Goal: Task Accomplishment & Management: Complete application form

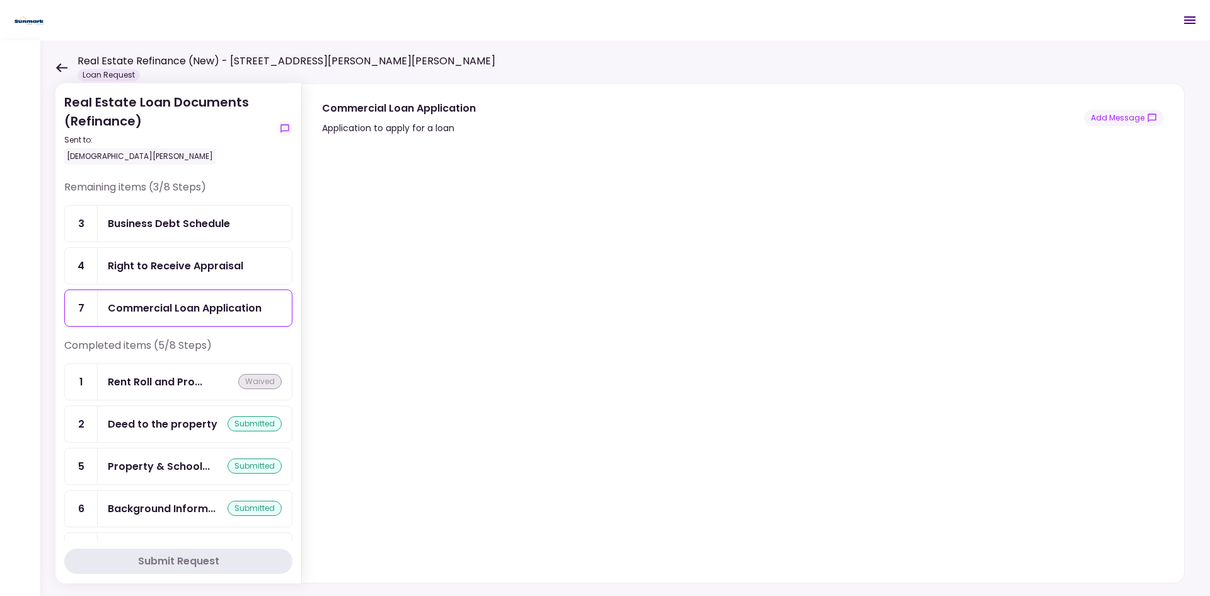
click at [171, 272] on div "Right to Receive Appraisal" at bounding box center [176, 266] width 136 height 16
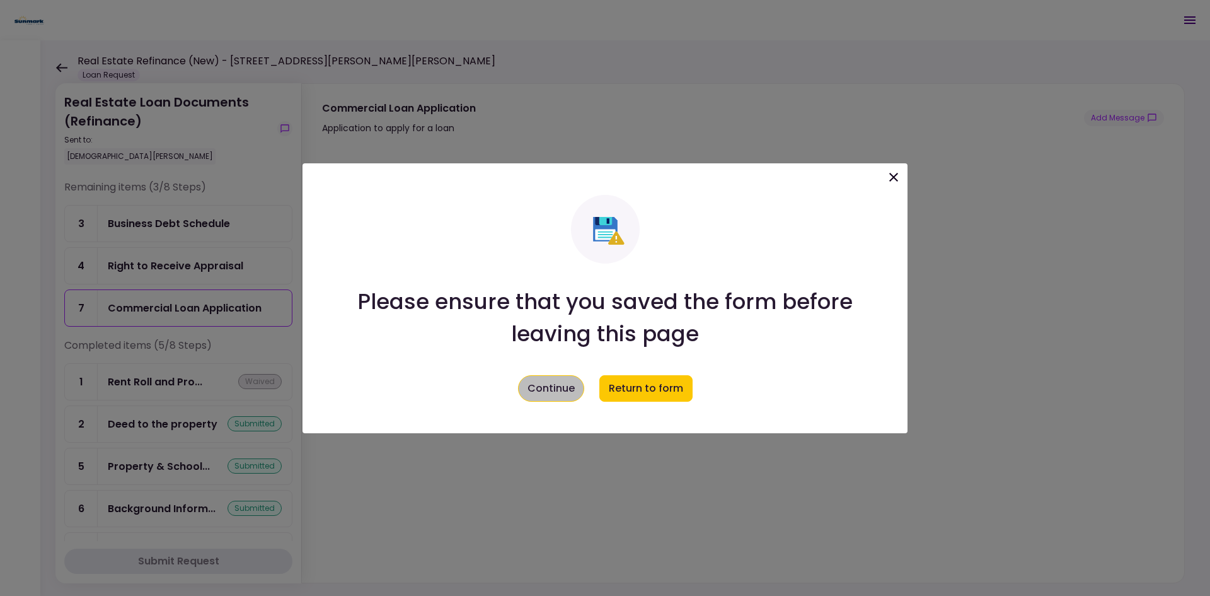
click at [552, 397] on button "Continue" at bounding box center [551, 388] width 66 height 26
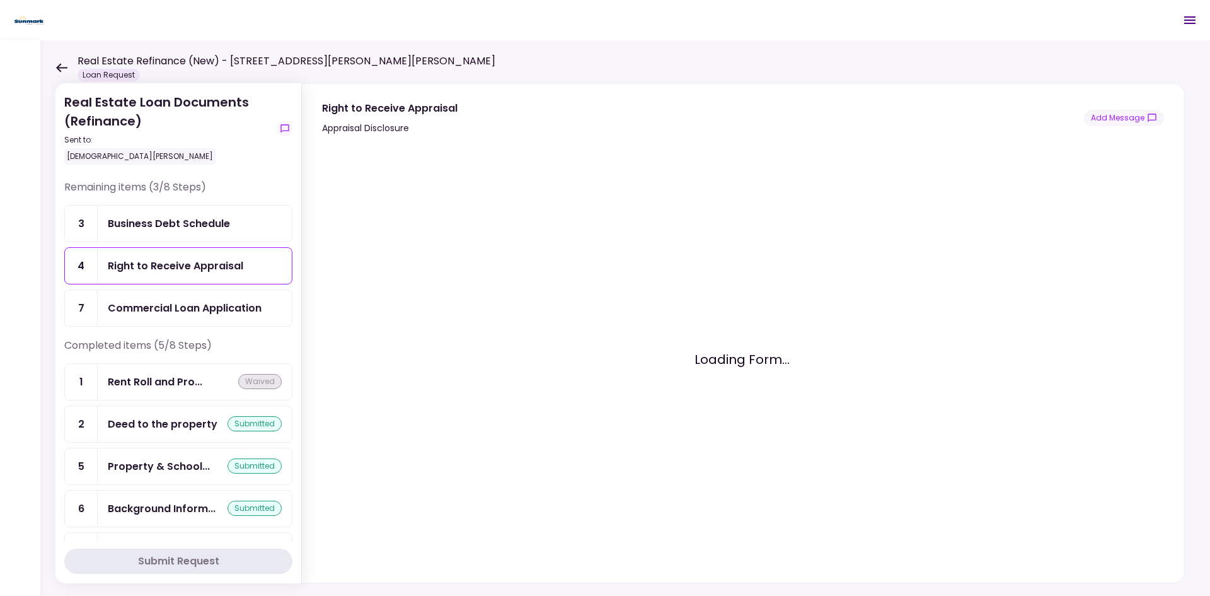
click at [171, 232] on div "Business Debt Schedule" at bounding box center [195, 224] width 194 height 36
click at [64, 77] on div "Real Estate Refinance (New) - [STREET_ADDRESS][PERSON_NAME][PERSON_NAME] Loan R…" at bounding box center [275, 68] width 440 height 28
click at [62, 67] on icon at bounding box center [61, 67] width 11 height 9
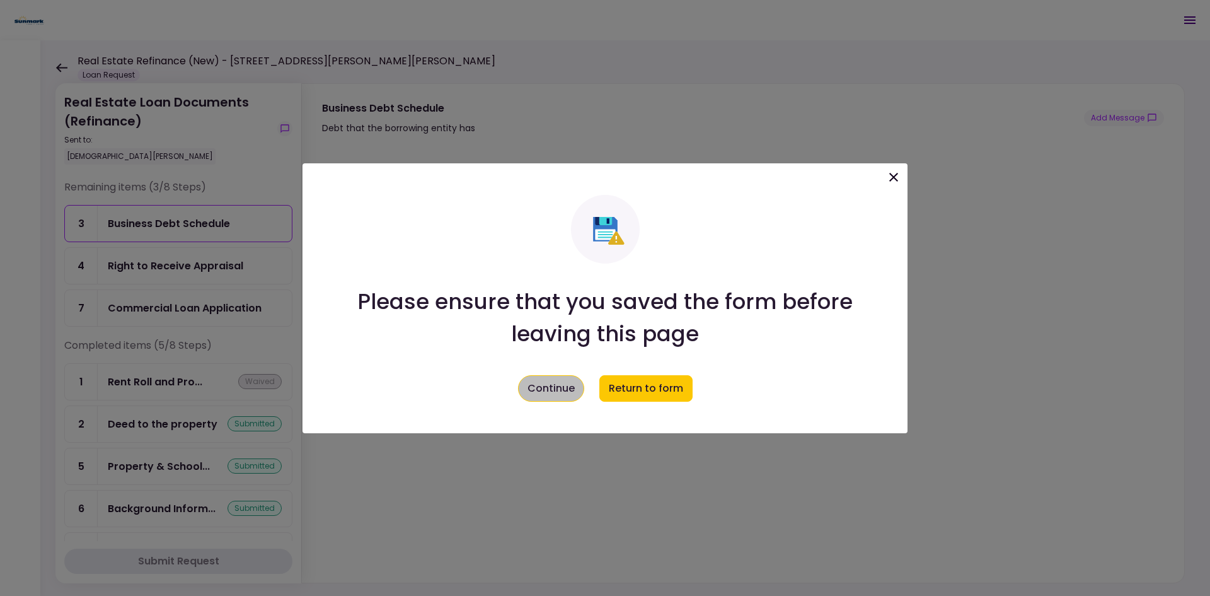
click at [562, 391] on button "Continue" at bounding box center [551, 388] width 66 height 26
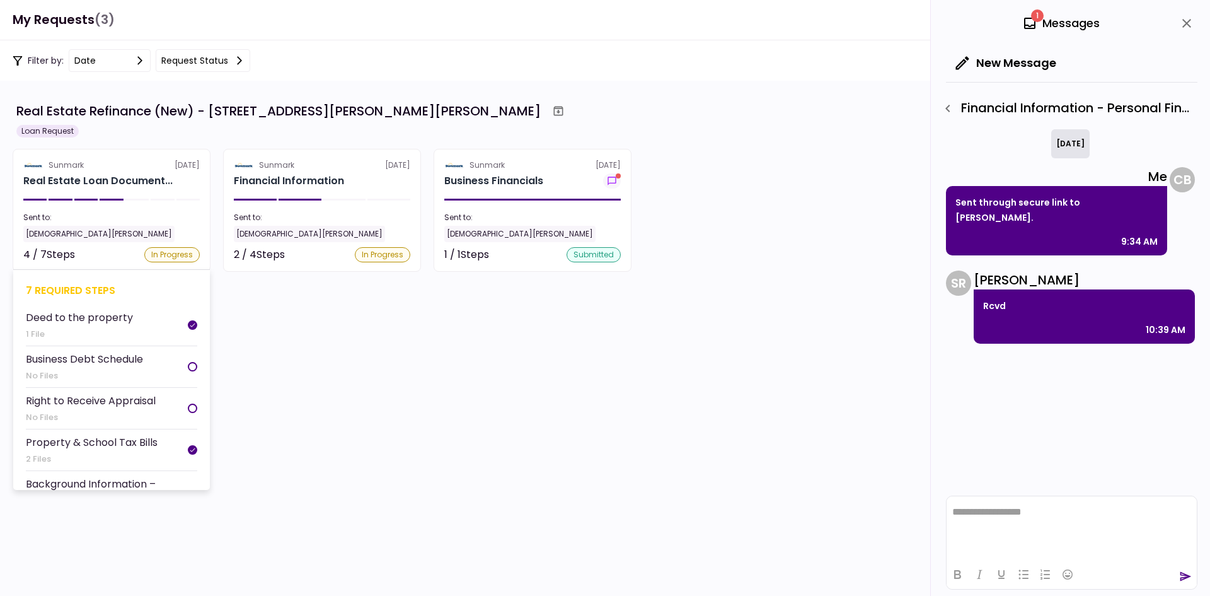
click at [127, 168] on div "Sunmark [DATE]" at bounding box center [111, 164] width 177 height 11
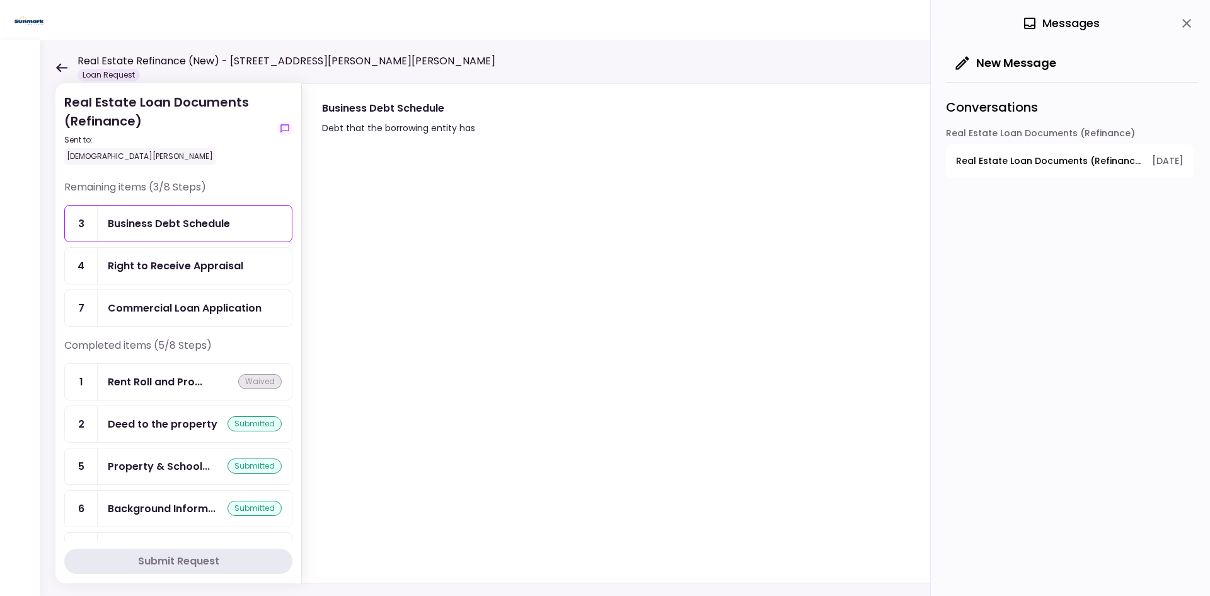
click at [194, 219] on div "Business Debt Schedule" at bounding box center [169, 224] width 122 height 16
click at [1190, 29] on icon "close" at bounding box center [1186, 23] width 15 height 15
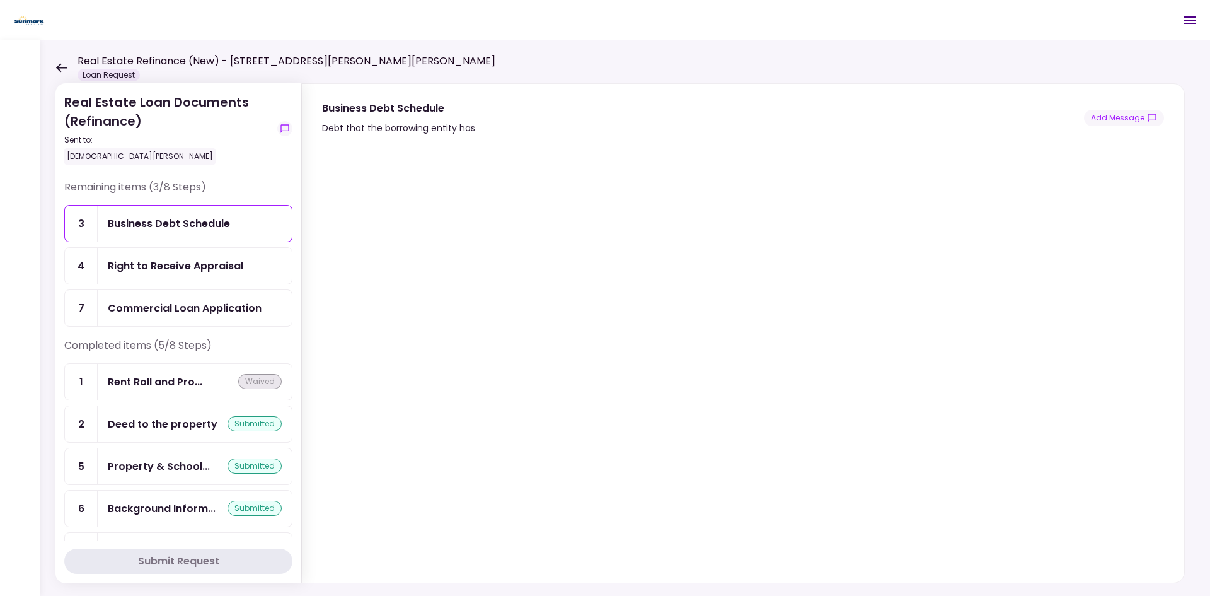
click at [695, 119] on div "Business Debt Schedule Debt that the borrowing entity has Add Message" at bounding box center [743, 117] width 842 height 35
click at [138, 266] on div "Right to Receive Appraisal" at bounding box center [176, 266] width 136 height 16
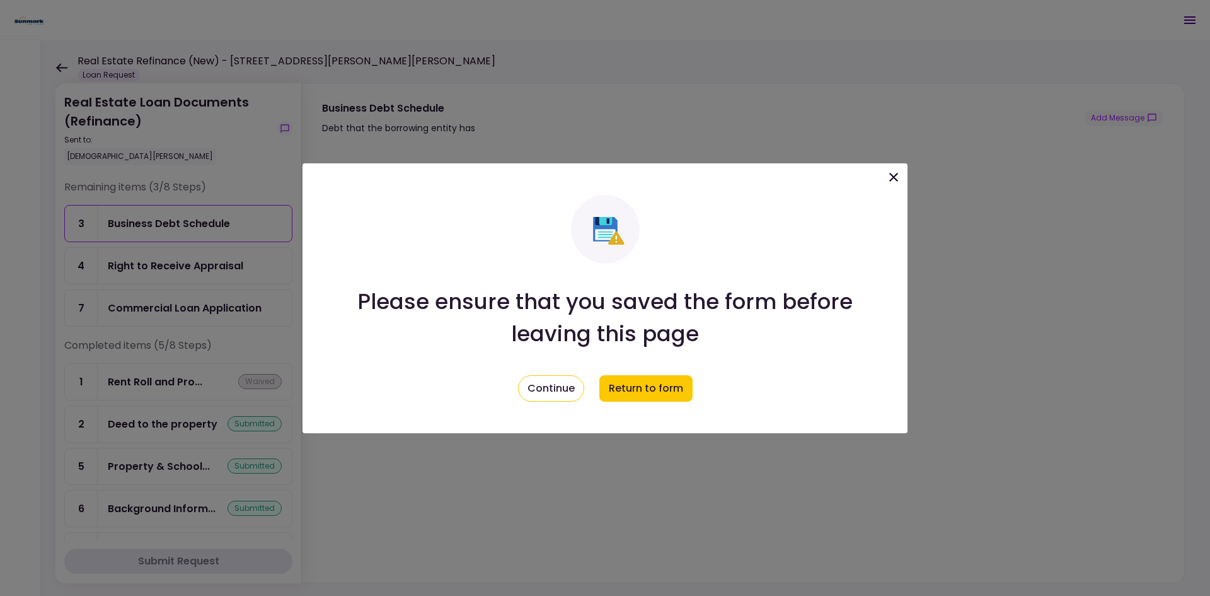
click at [514, 386] on div "Please ensure that you saved the form before leaving this page Continue Return …" at bounding box center [605, 298] width 530 height 207
click at [899, 170] on icon at bounding box center [893, 177] width 15 height 15
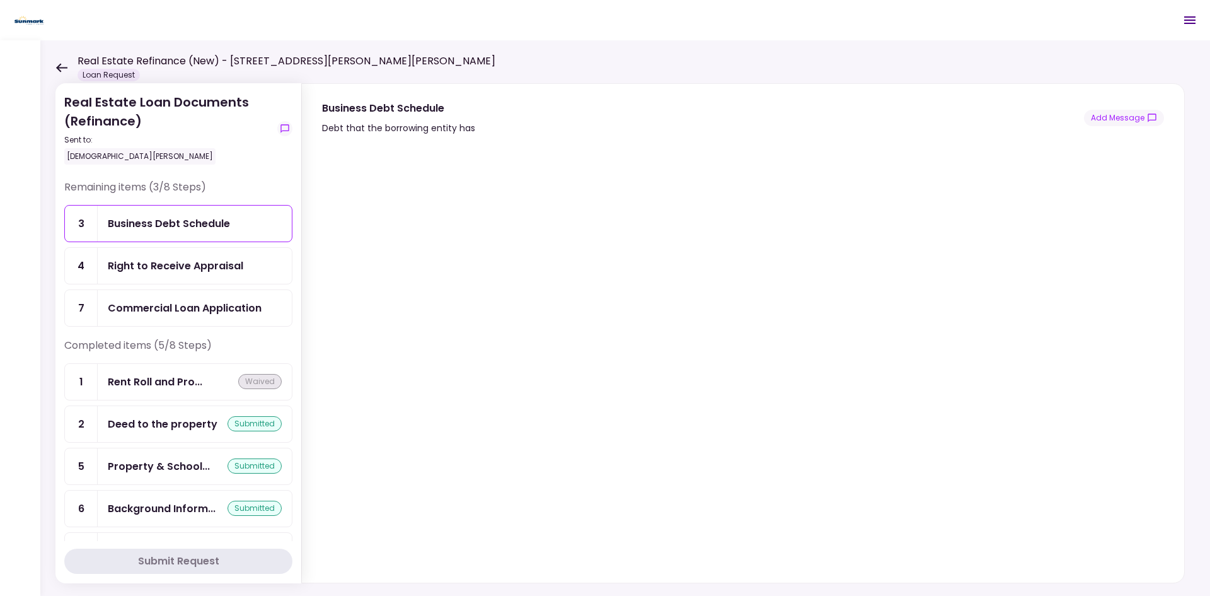
click at [153, 272] on div "Right to Receive Appraisal" at bounding box center [176, 266] width 136 height 16
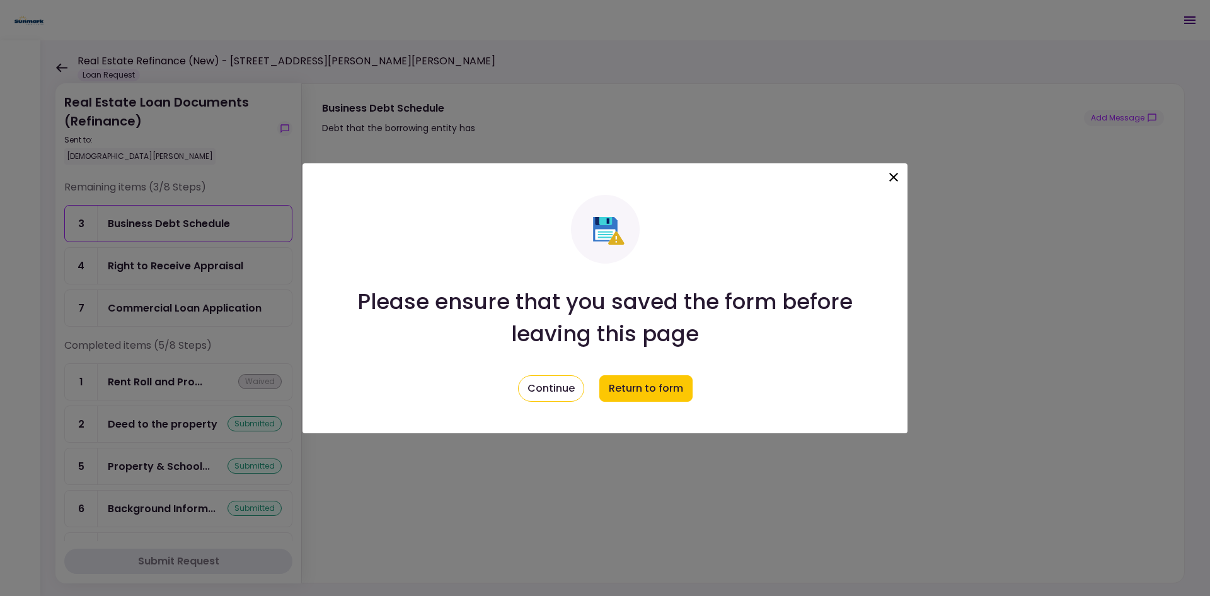
click at [894, 183] on icon at bounding box center [893, 177] width 15 height 15
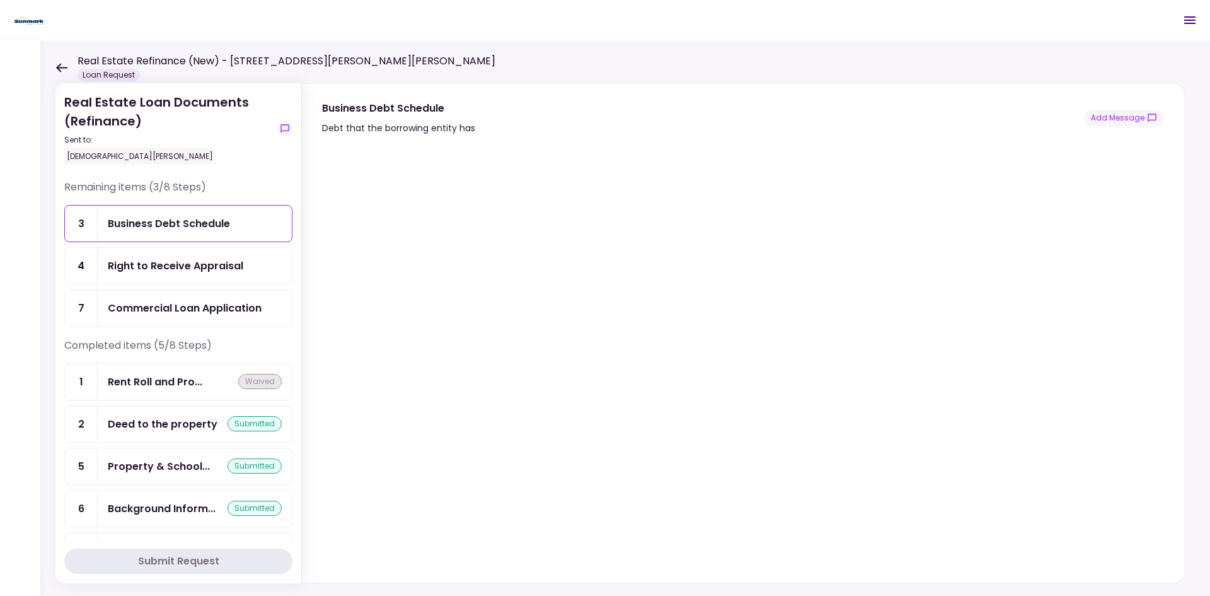
click at [180, 327] on div "Remaining items (3/8 Steps) 3 Business Debt Schedule 4 Right to Receive Apprais…" at bounding box center [178, 259] width 228 height 158
click at [183, 325] on div "Commercial Loan Application" at bounding box center [195, 308] width 194 height 36
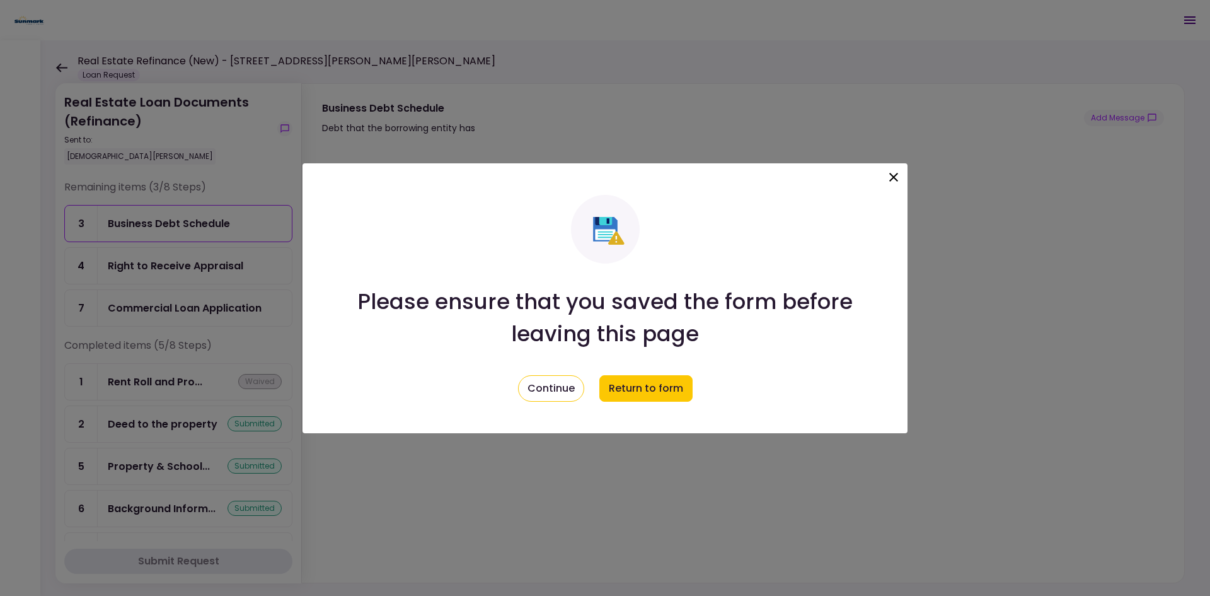
click at [900, 177] on icon at bounding box center [893, 177] width 15 height 15
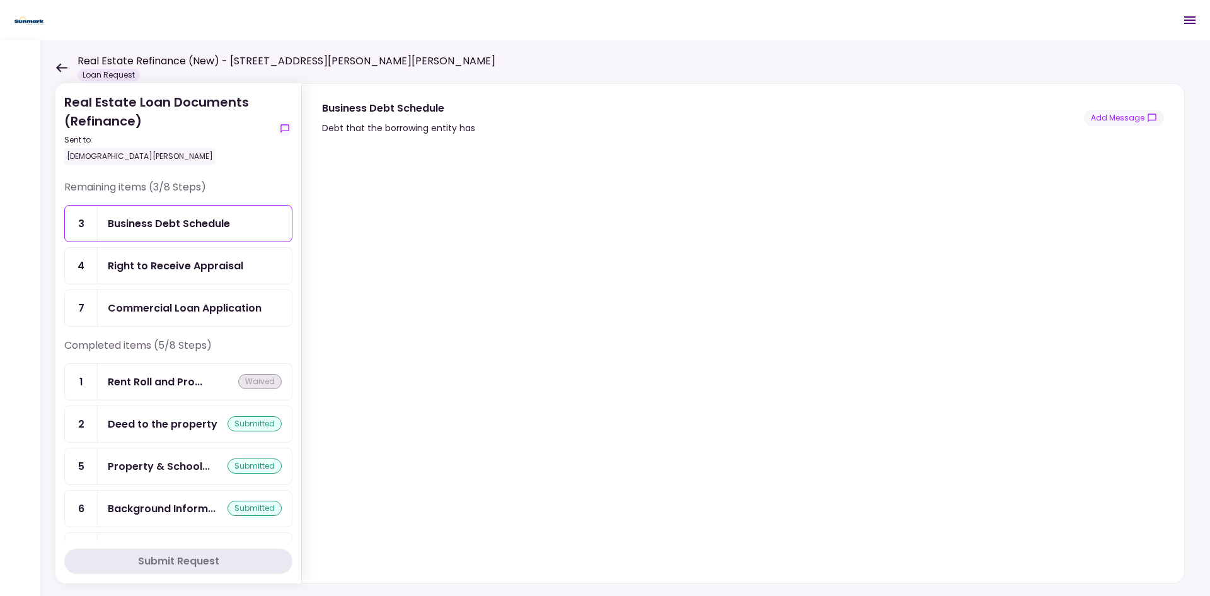
click at [125, 335] on div "Remaining items (3/8 Steps) 3 Business Debt Schedule 4 Right to Receive Apprais…" at bounding box center [178, 259] width 228 height 158
click at [134, 311] on div "Commercial Loan Application" at bounding box center [185, 308] width 154 height 16
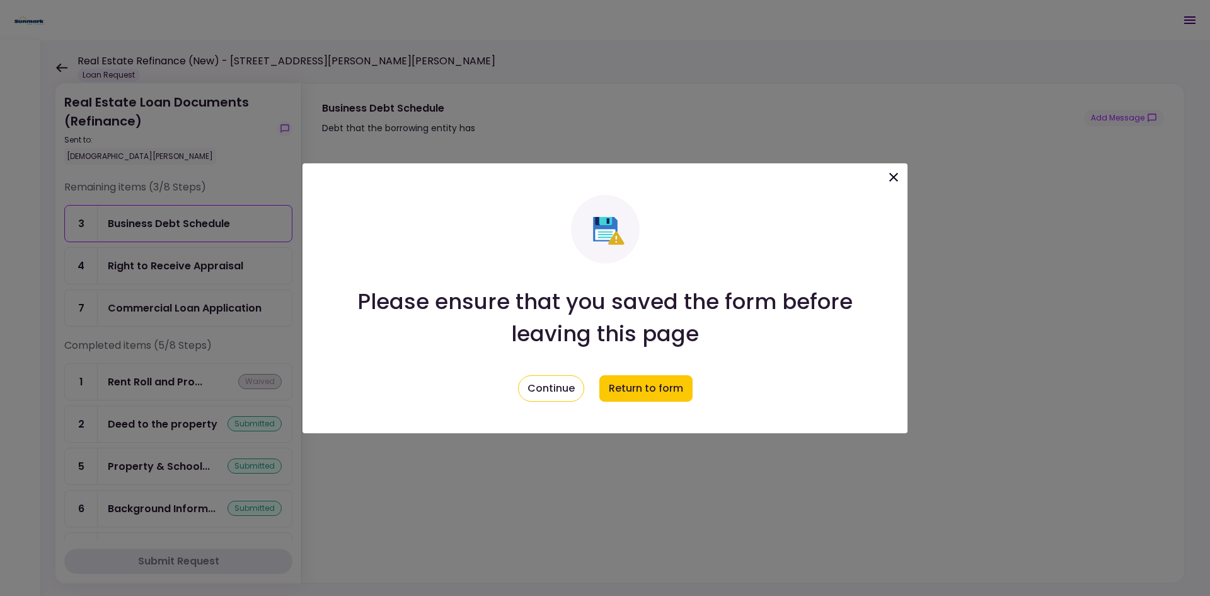
drag, startPoint x: 901, startPoint y: 175, endPoint x: 925, endPoint y: 188, distance: 26.5
click at [903, 175] on div at bounding box center [893, 179] width 21 height 26
click at [895, 182] on icon at bounding box center [893, 177] width 15 height 15
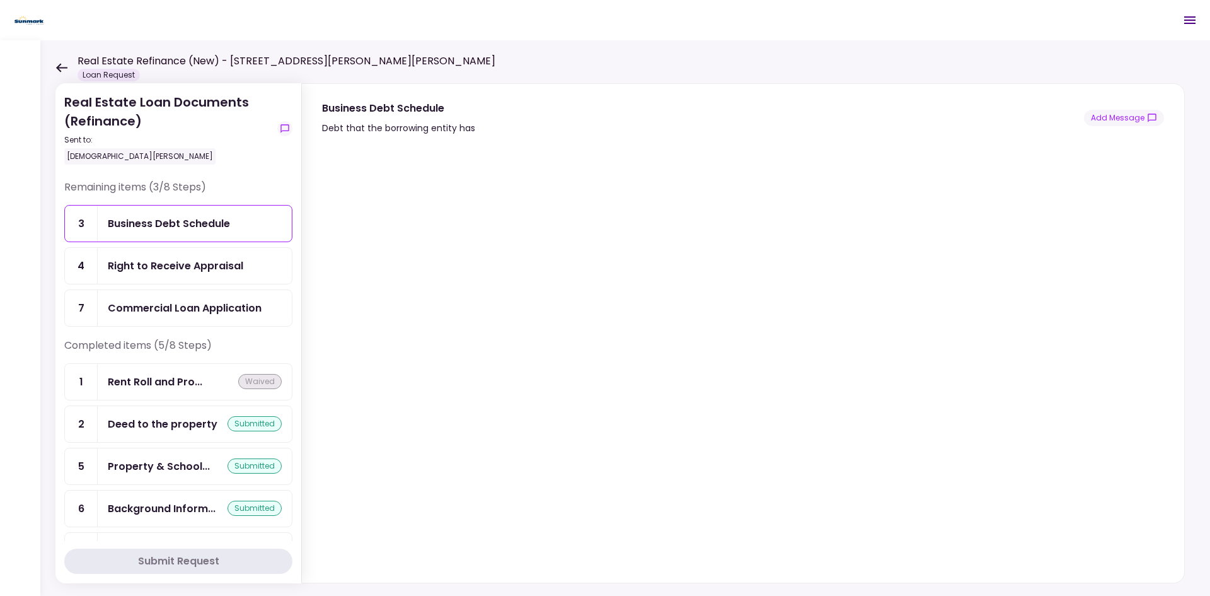
click at [797, 31] on header "Real Estate Refinance (New) - [STREET_ADDRESS][PERSON_NAME][PERSON_NAME] Loan R…" at bounding box center [605, 20] width 1210 height 40
click at [932, 120] on div "Business Debt Schedule Debt that the borrowing entity has Add Message" at bounding box center [743, 117] width 842 height 35
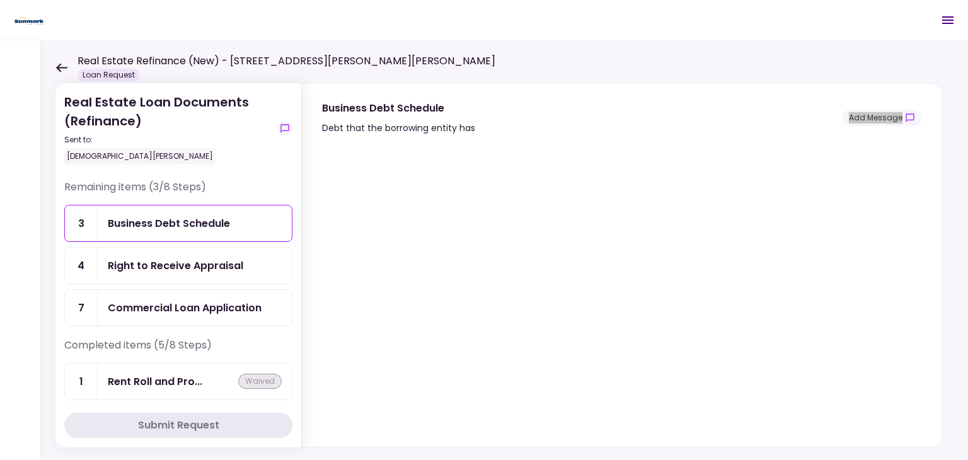
click at [221, 311] on div "Commercial Loan Application" at bounding box center [185, 308] width 154 height 16
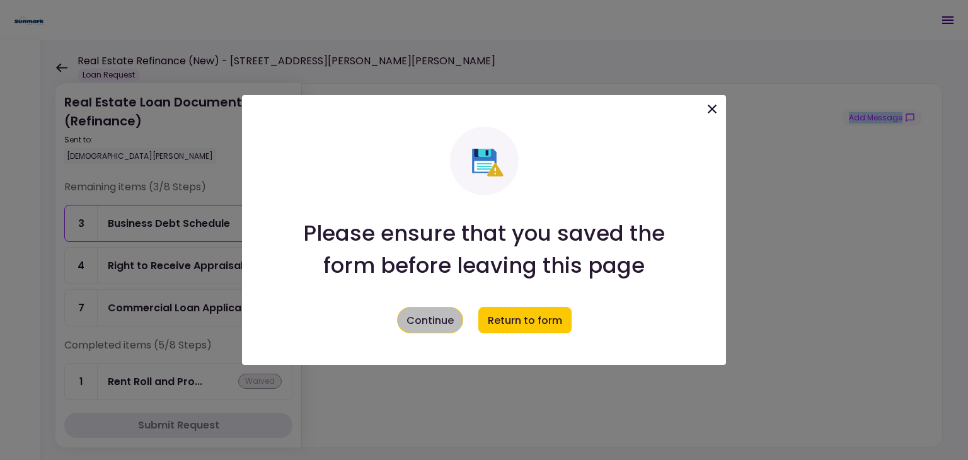
click at [455, 328] on button "Continue" at bounding box center [430, 320] width 66 height 26
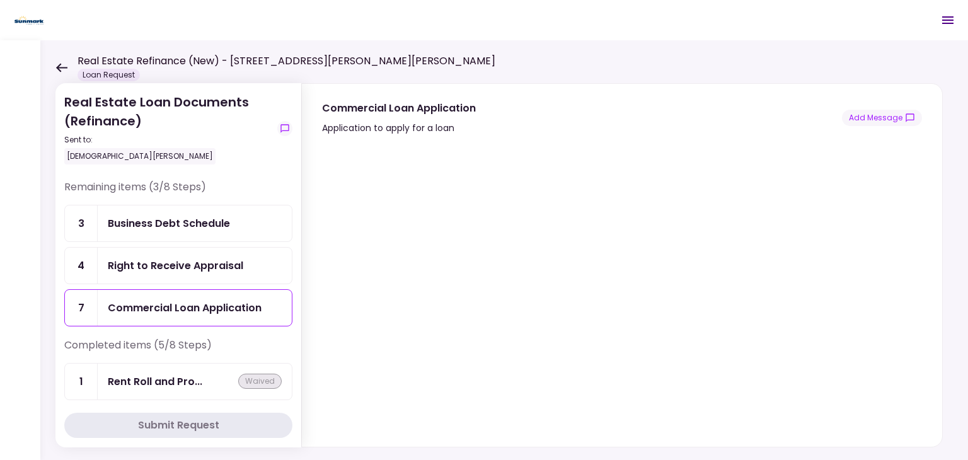
scroll to position [63, 0]
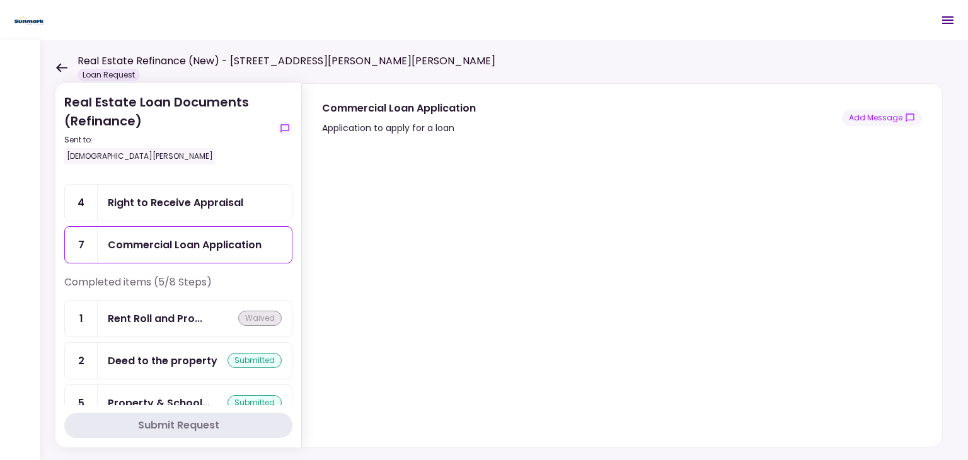
click at [918, 248] on section at bounding box center [622, 291] width 600 height 301
click at [0, 0] on div at bounding box center [0, 0] width 0 height 0
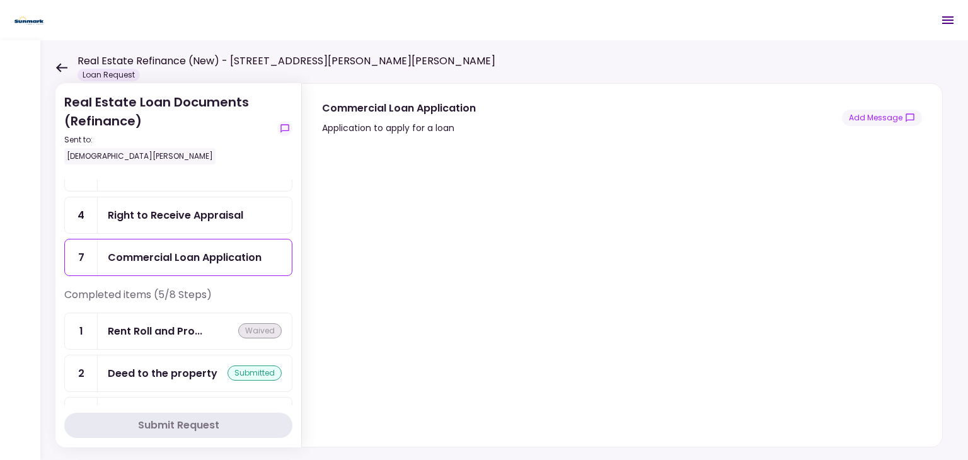
scroll to position [0, 0]
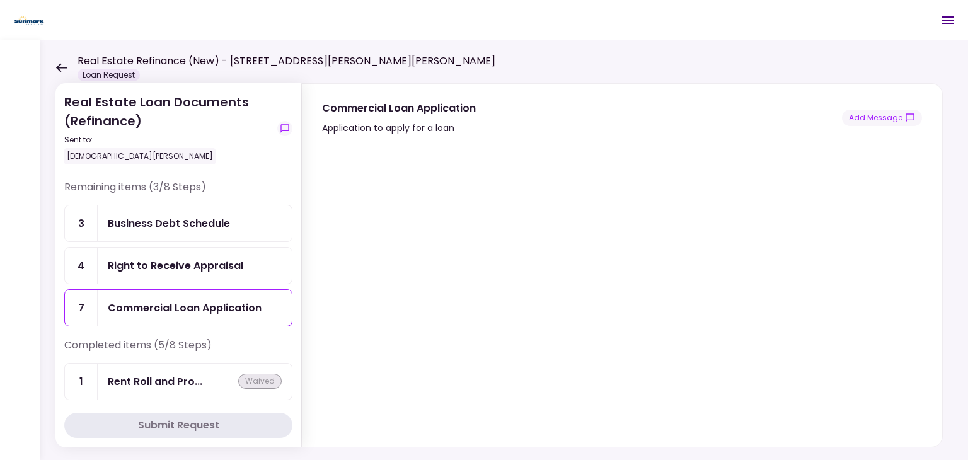
click at [62, 68] on icon at bounding box center [61, 67] width 12 height 9
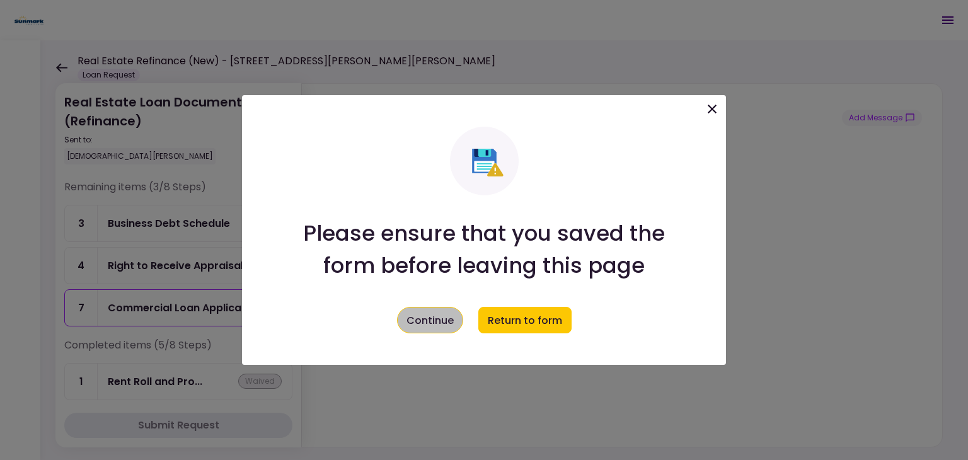
click at [424, 320] on button "Continue" at bounding box center [430, 320] width 66 height 26
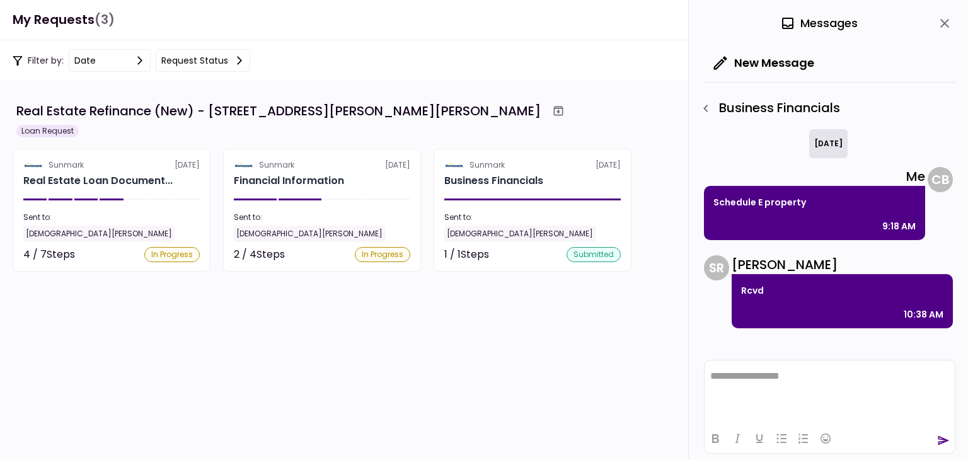
click at [310, 194] on section "Sunmark [DATE] Financial Information Sent to: [DEMOGRAPHIC_DATA][PERSON_NAME] 2…" at bounding box center [322, 210] width 198 height 123
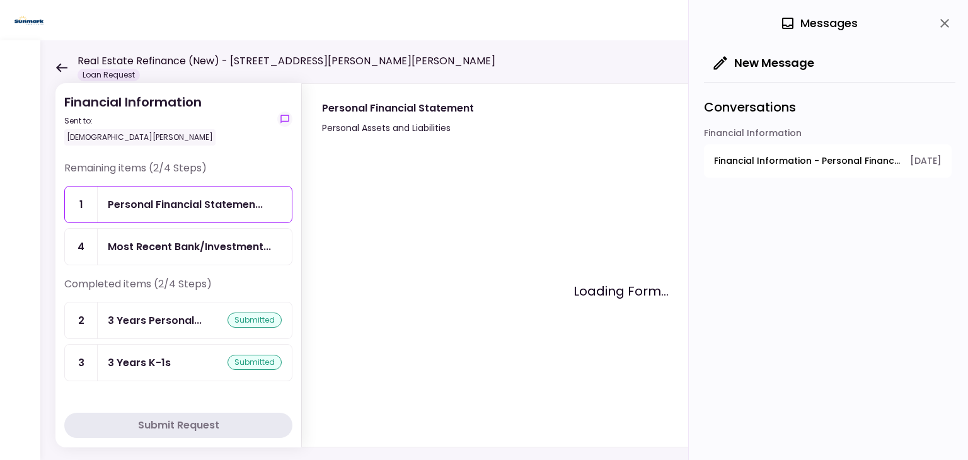
click at [52, 61] on div "Financial Information Sent to: [DEMOGRAPHIC_DATA][PERSON_NAME] Remaining items …" at bounding box center [504, 250] width 928 height 420
click at [61, 65] on icon at bounding box center [61, 67] width 12 height 9
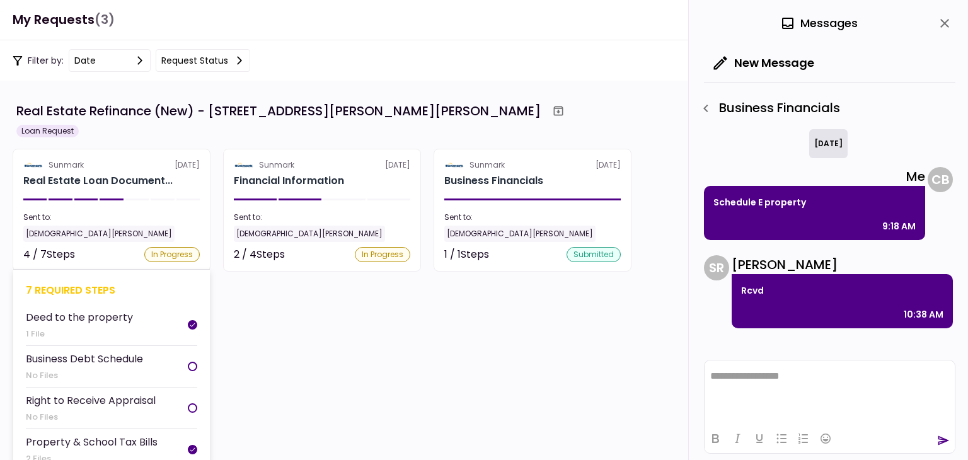
click at [136, 195] on section "Sunmark [DATE] Real Estate Loan Document... Sent to: [PERSON_NAME] 4 / 7 Steps …" at bounding box center [112, 210] width 198 height 123
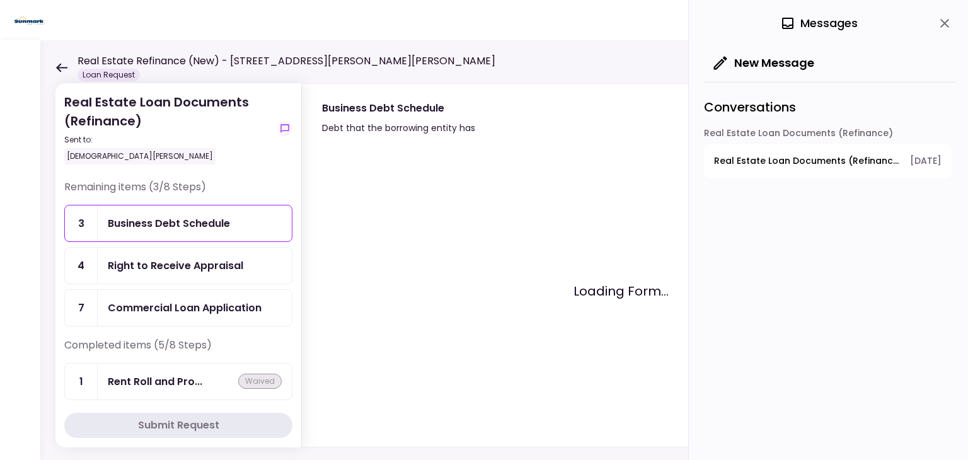
click at [951, 28] on icon "close" at bounding box center [944, 23] width 15 height 15
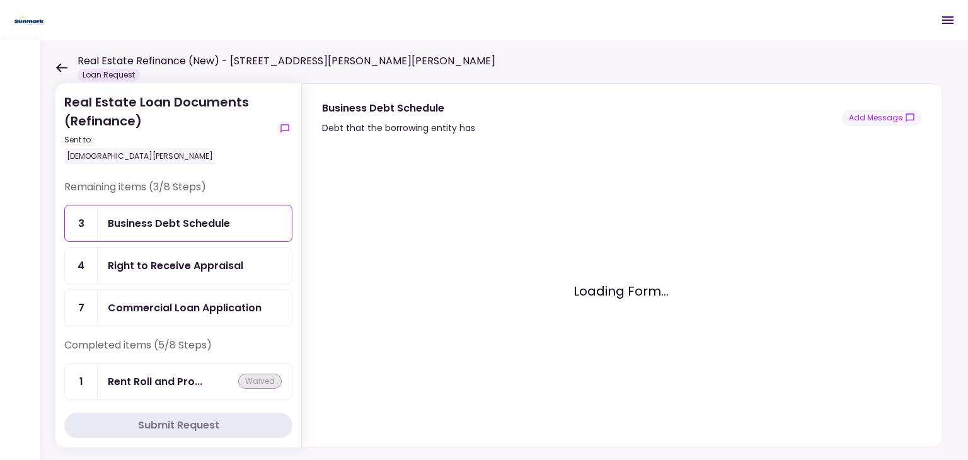
click at [182, 260] on div "Right to Receive Appraisal" at bounding box center [176, 266] width 136 height 16
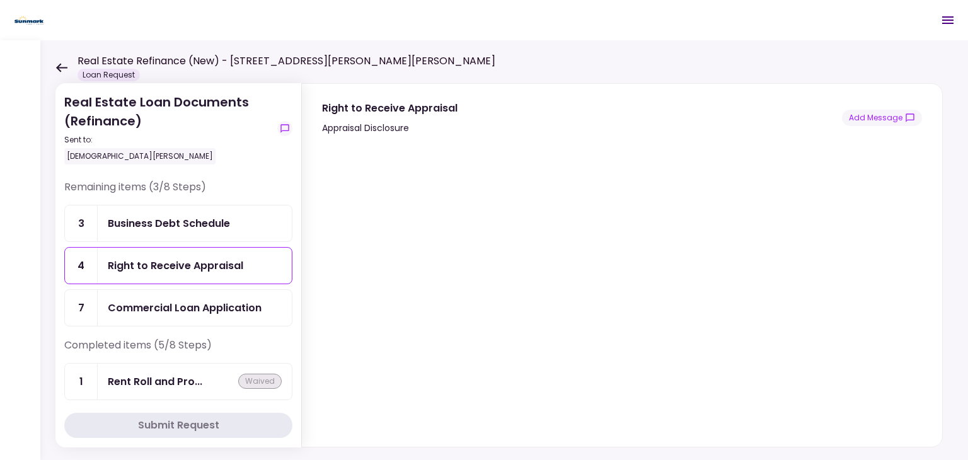
click at [231, 233] on div "Business Debt Schedule" at bounding box center [195, 224] width 194 height 36
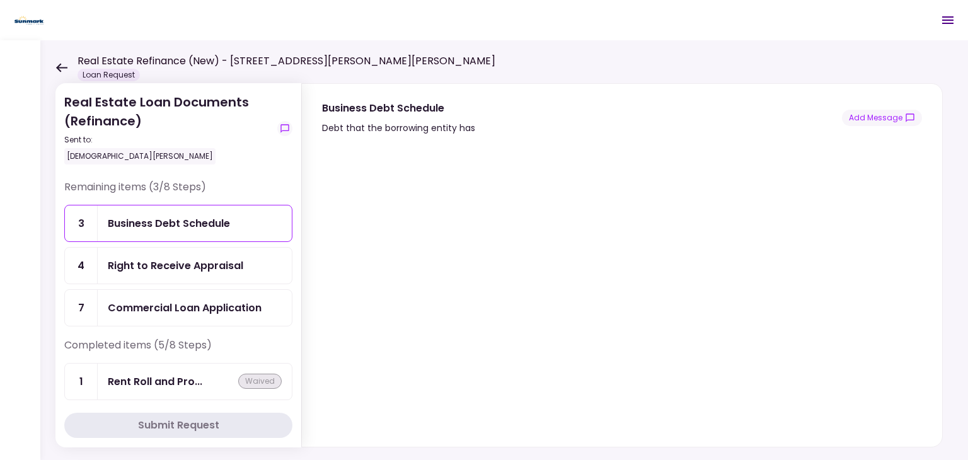
click at [671, 57] on div "Real Estate Loan Documents (Refinance) Sent to: [DEMOGRAPHIC_DATA][PERSON_NAME]…" at bounding box center [504, 250] width 928 height 420
